Goal: Transaction & Acquisition: Purchase product/service

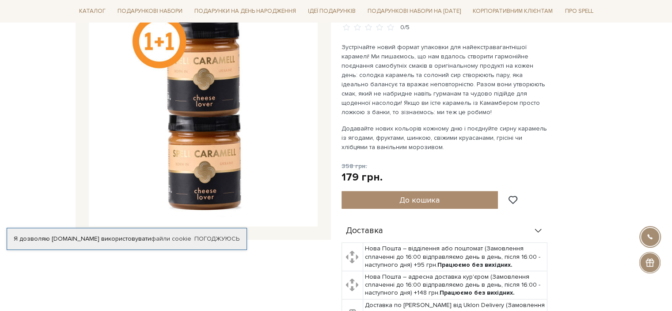
scroll to position [88, 0]
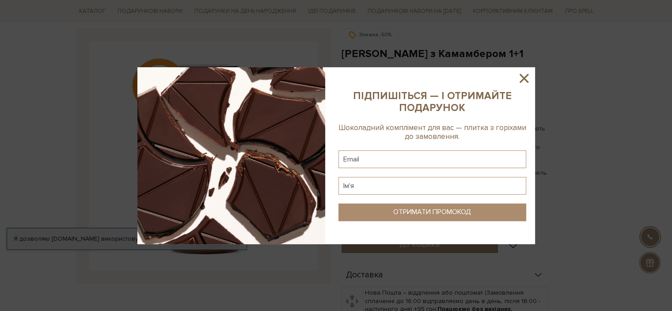
click at [523, 77] on icon at bounding box center [524, 78] width 9 height 9
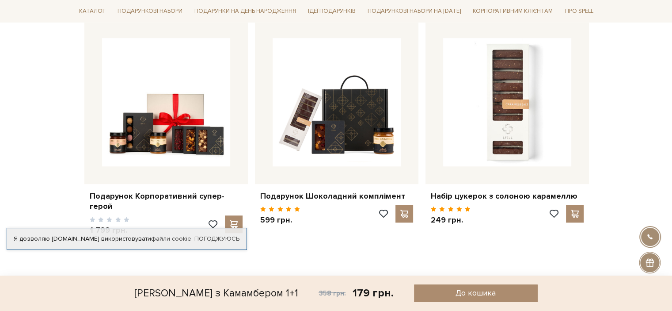
scroll to position [619, 0]
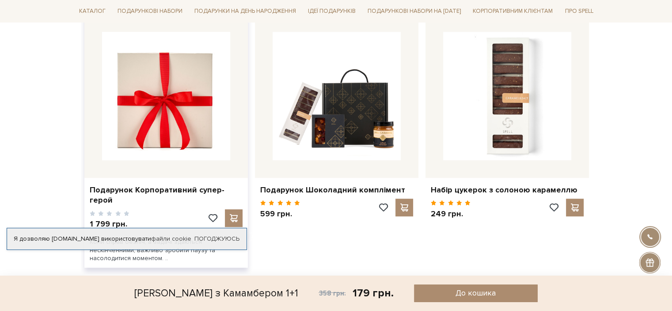
click at [150, 132] on img at bounding box center [166, 96] width 128 height 128
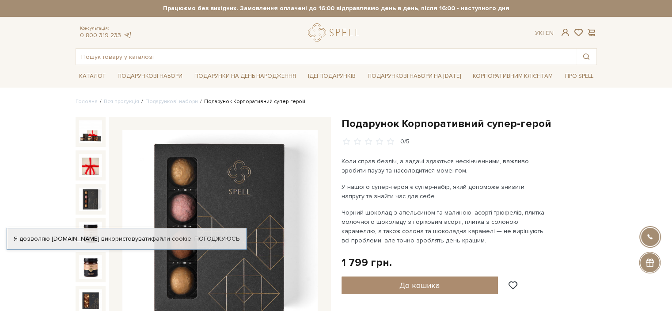
click at [89, 196] on img at bounding box center [90, 198] width 23 height 23
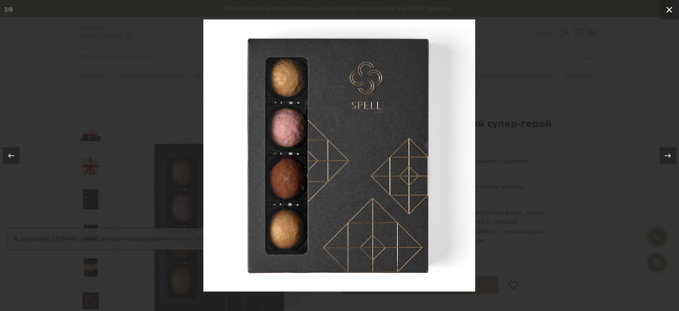
click at [670, 11] on icon at bounding box center [669, 10] width 6 height 6
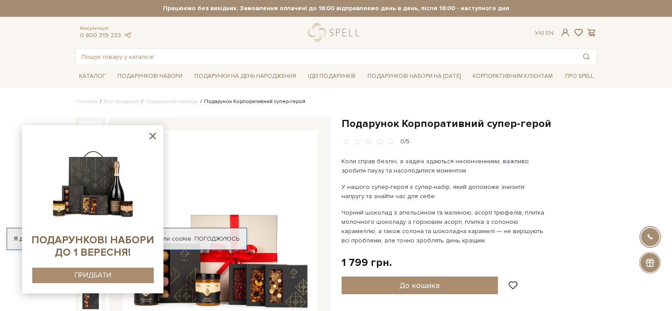
click at [121, 203] on img at bounding box center [93, 180] width 90 height 90
click at [92, 199] on img at bounding box center [93, 180] width 90 height 90
click at [109, 276] on div "ПРИДБАТИ" at bounding box center [93, 275] width 37 height 8
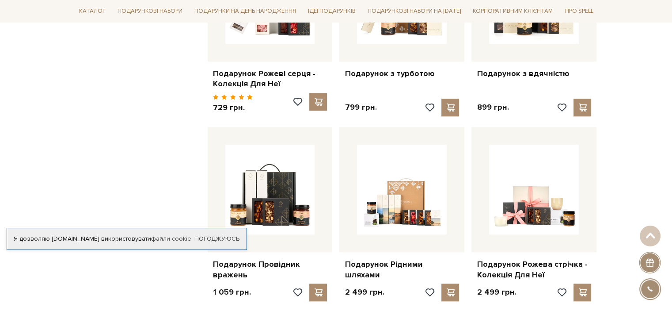
scroll to position [840, 0]
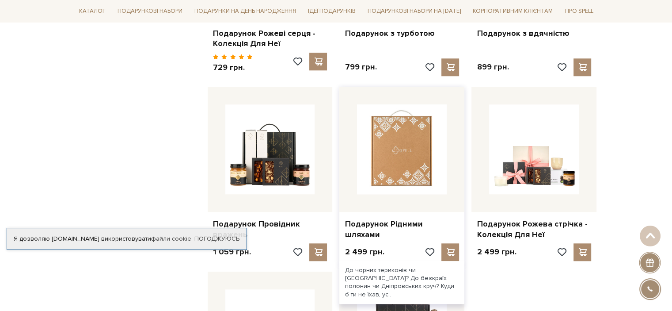
click at [396, 181] on img at bounding box center [402, 149] width 90 height 90
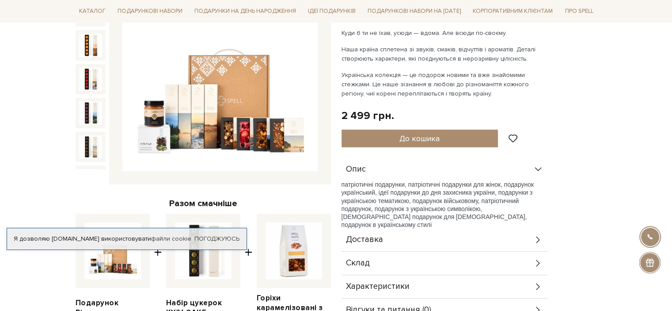
scroll to position [88, 0]
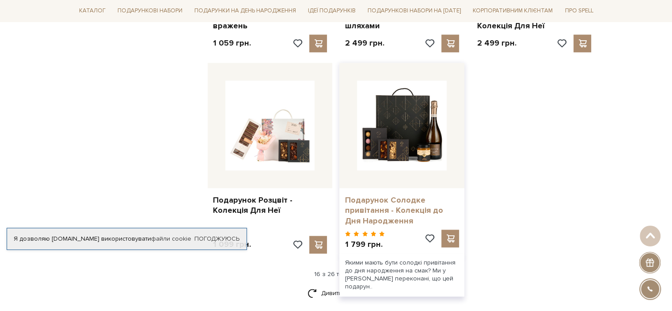
scroll to position [1061, 0]
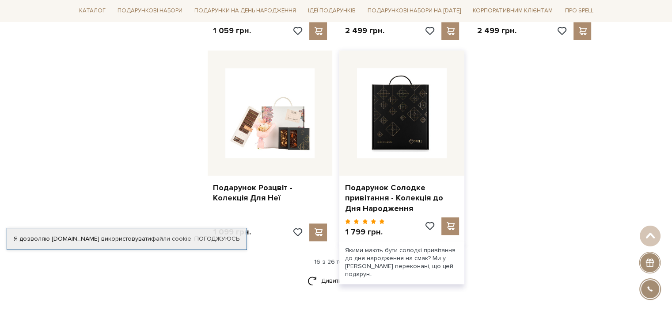
click at [398, 118] on img at bounding box center [402, 113] width 90 height 90
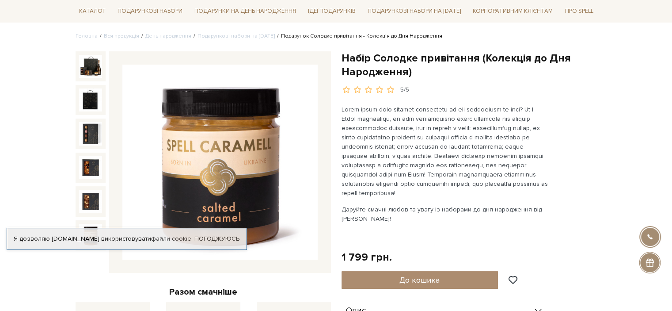
scroll to position [88, 0]
